Goal: Check status: Check status

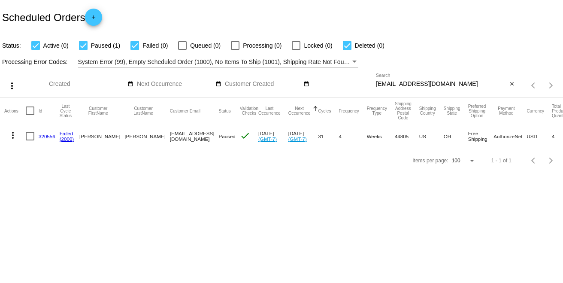
drag, startPoint x: 439, startPoint y: 77, endPoint x: 424, endPoint y: 80, distance: 15.4
click at [392, 79] on div "[EMAIL_ADDRESS][DOMAIN_NAME] Search" at bounding box center [441, 81] width 131 height 17
drag, startPoint x: 389, startPoint y: 86, endPoint x: 364, endPoint y: 86, distance: 24.5
click at [364, 86] on div "more_vert Sep Jan Feb Mar [DATE]" at bounding box center [281, 82] width 563 height 30
paste input "[EMAIL_ADDRESS]"
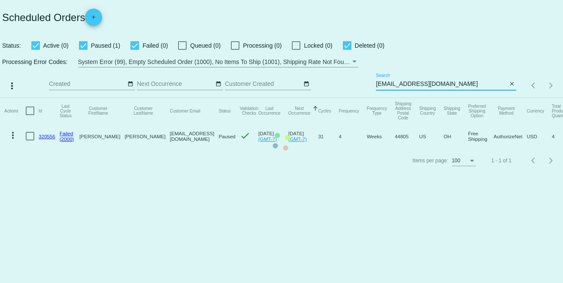
type input "[EMAIL_ADDRESS][DOMAIN_NAME]"
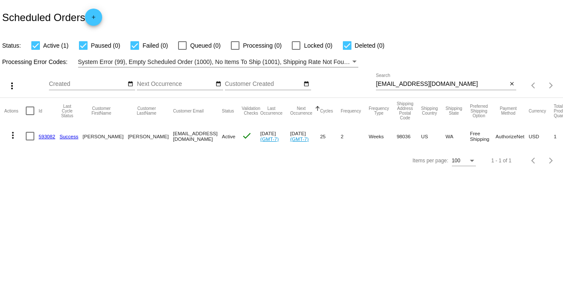
click at [56, 136] on mat-cell "593082" at bounding box center [49, 136] width 21 height 25
click at [54, 136] on link "593082" at bounding box center [47, 136] width 17 height 6
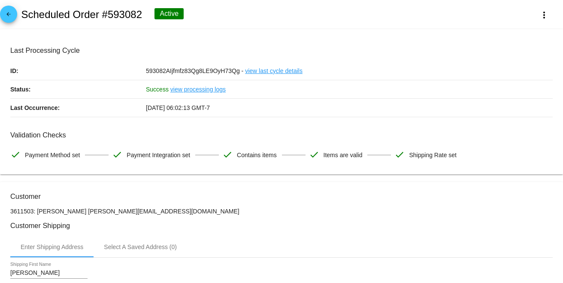
drag, startPoint x: 150, startPoint y: 18, endPoint x: 101, endPoint y: 17, distance: 48.5
click at [101, 17] on div "arrow_back Scheduled Order #593082 Active more_vert" at bounding box center [281, 14] width 563 height 29
copy div "#593082"
